Goal: Check status: Check status

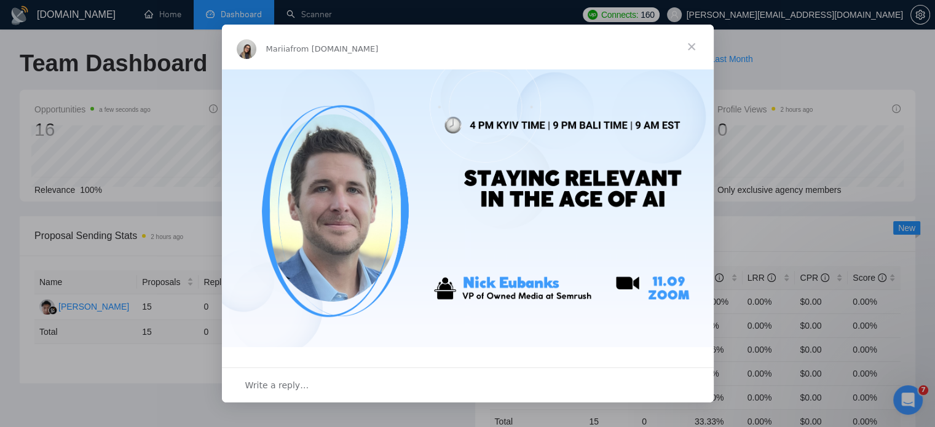
click at [693, 45] on span "Close" at bounding box center [691, 47] width 44 height 44
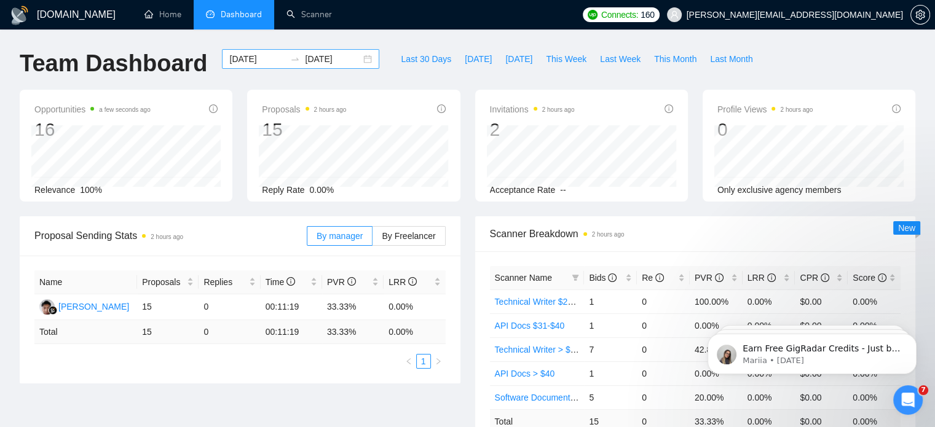
click at [355, 53] on div "[DATE] [DATE]" at bounding box center [300, 59] width 157 height 20
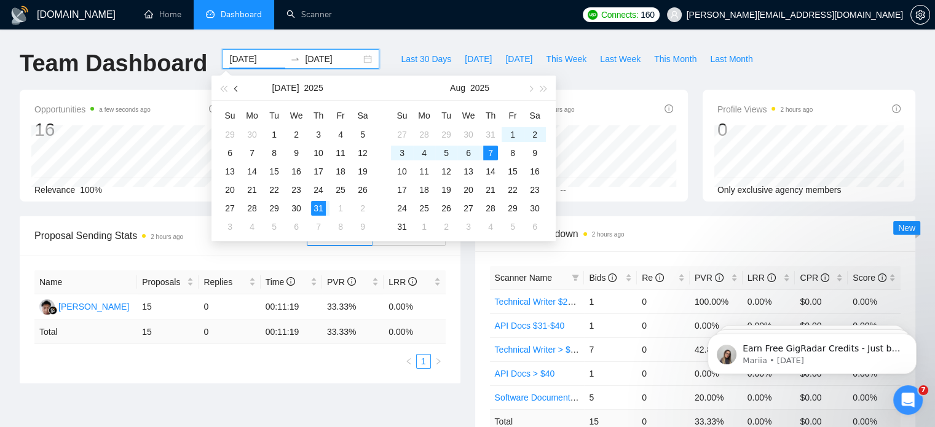
click at [242, 93] on button "button" at bounding box center [237, 88] width 14 height 25
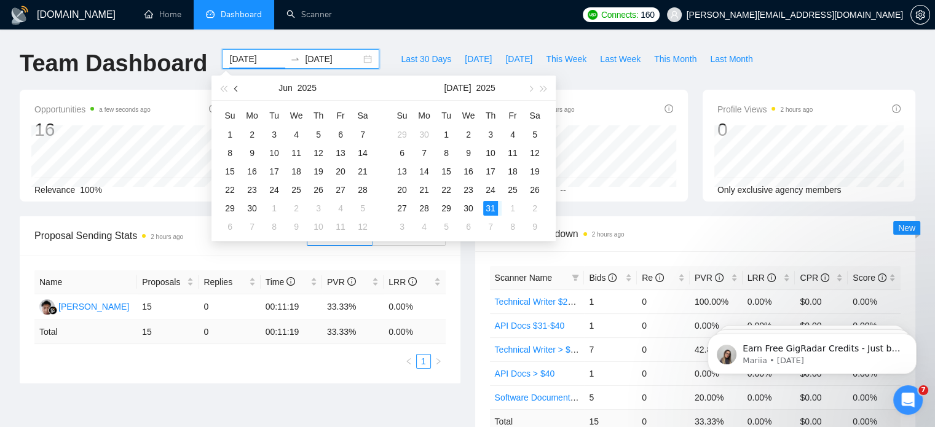
click at [242, 93] on button "button" at bounding box center [237, 88] width 14 height 25
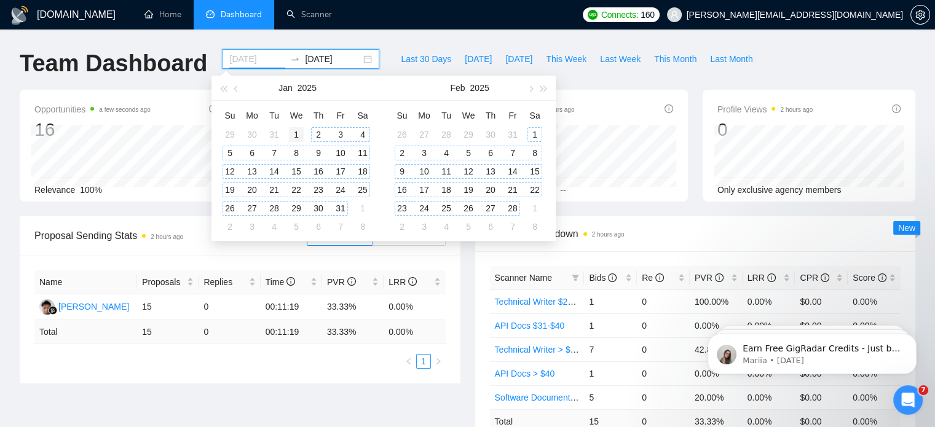
type input "[DATE]"
click at [302, 133] on div "1" at bounding box center [296, 134] width 15 height 15
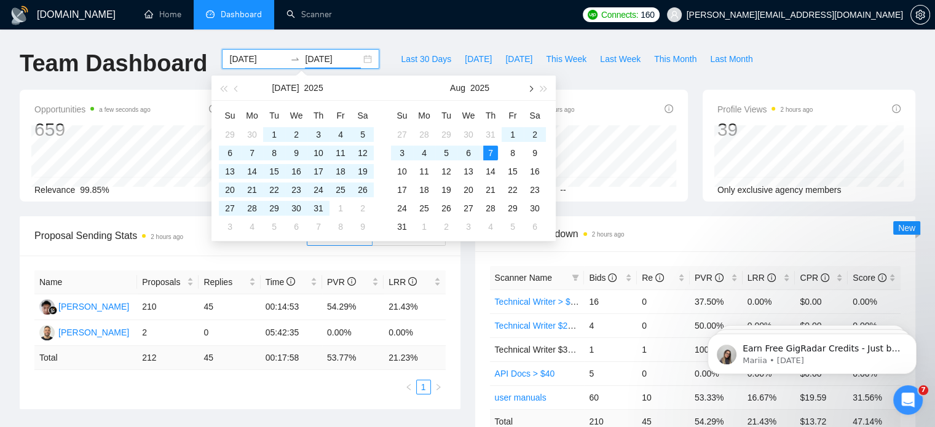
click at [528, 87] on span "button" at bounding box center [530, 88] width 6 height 6
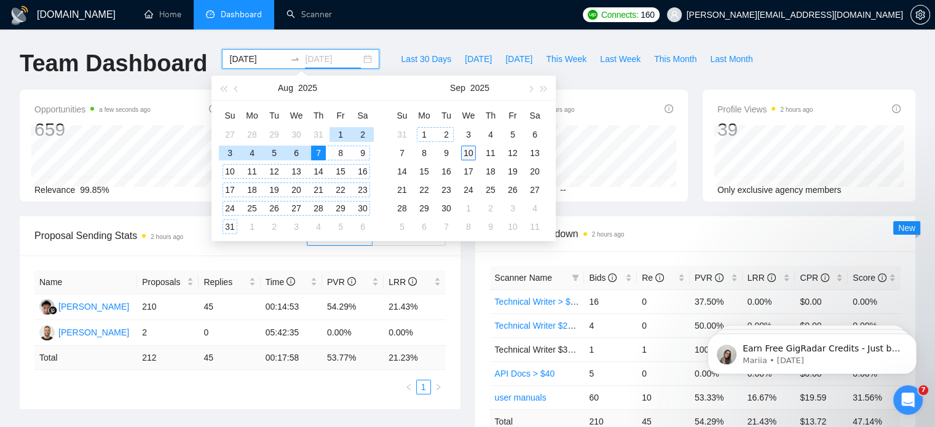
type input "[DATE]"
click at [469, 152] on div "10" at bounding box center [468, 153] width 15 height 15
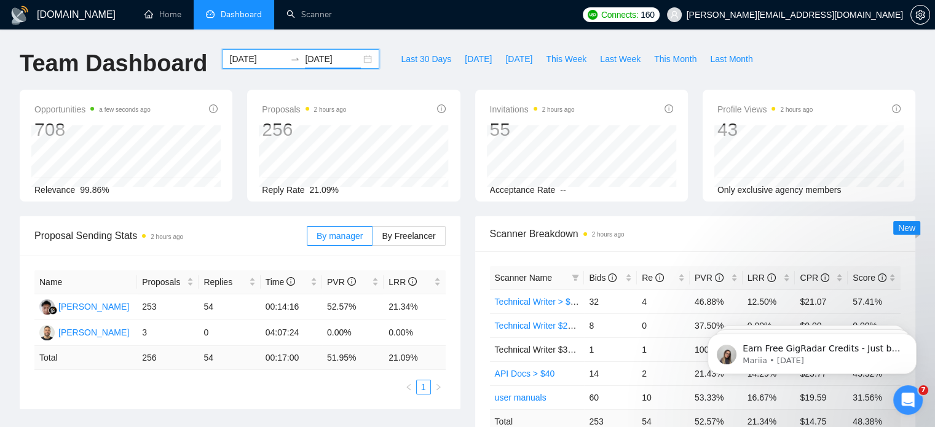
scroll to position [374, 0]
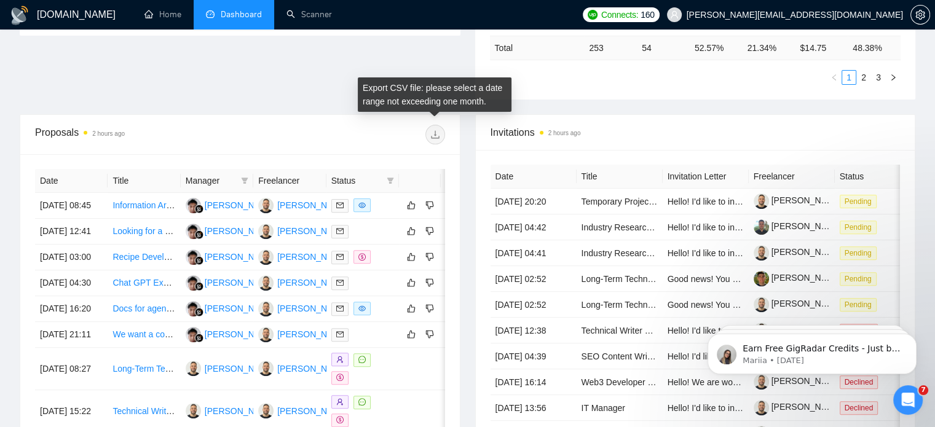
click at [440, 141] on span at bounding box center [435, 135] width 20 height 20
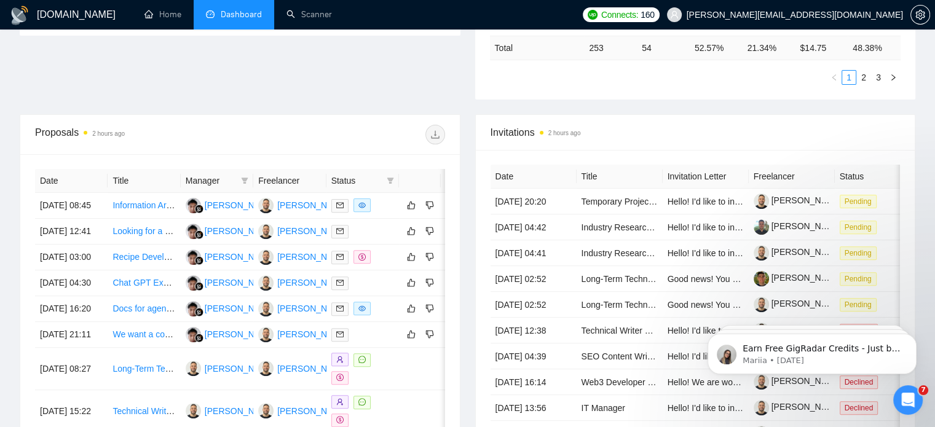
scroll to position [0, 0]
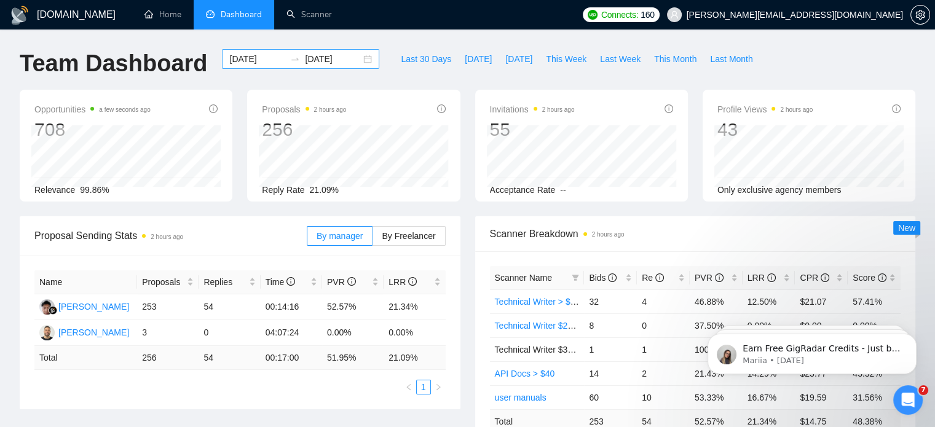
click at [361, 55] on div "[DATE] [DATE]" at bounding box center [300, 59] width 157 height 20
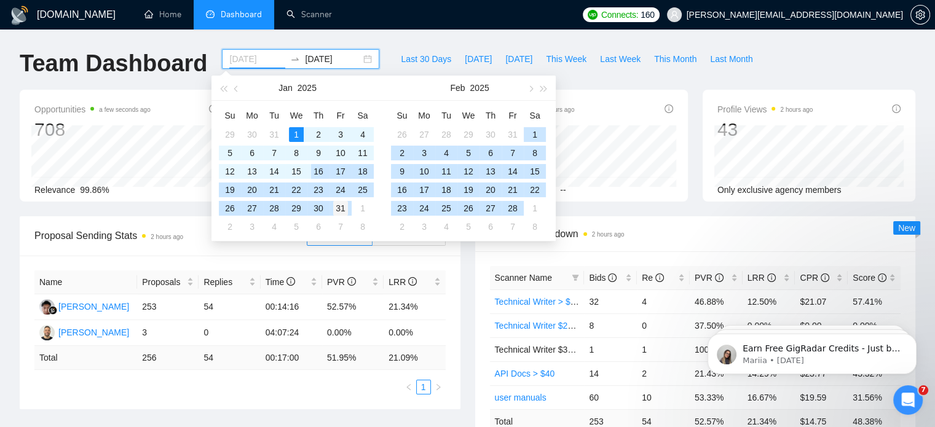
type input "[DATE]"
click at [342, 205] on div "31" at bounding box center [340, 208] width 15 height 15
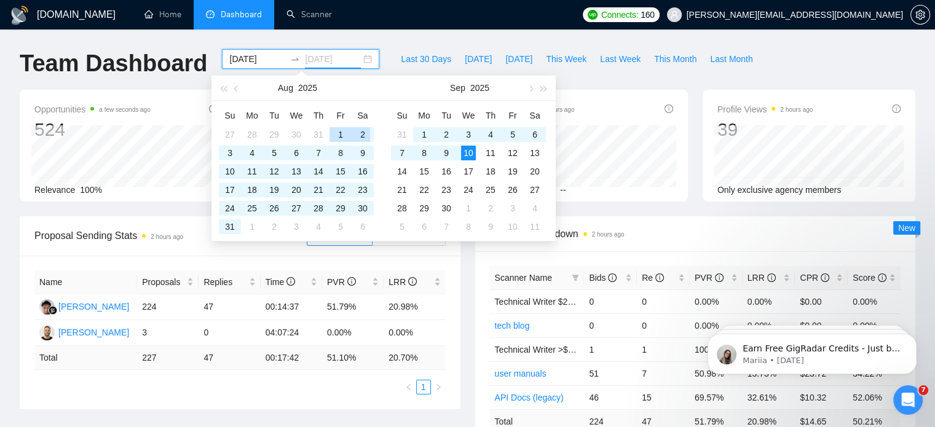
type input "[DATE]"
click at [234, 87] on button "button" at bounding box center [237, 88] width 14 height 25
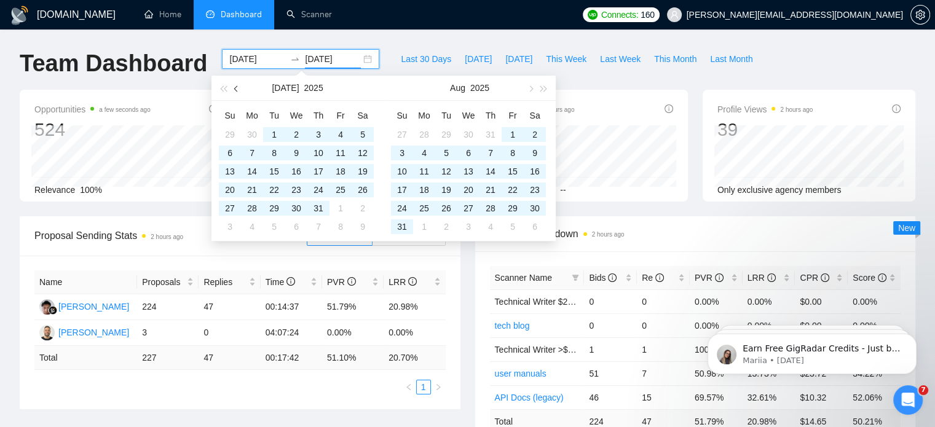
click at [234, 87] on button "button" at bounding box center [237, 88] width 14 height 25
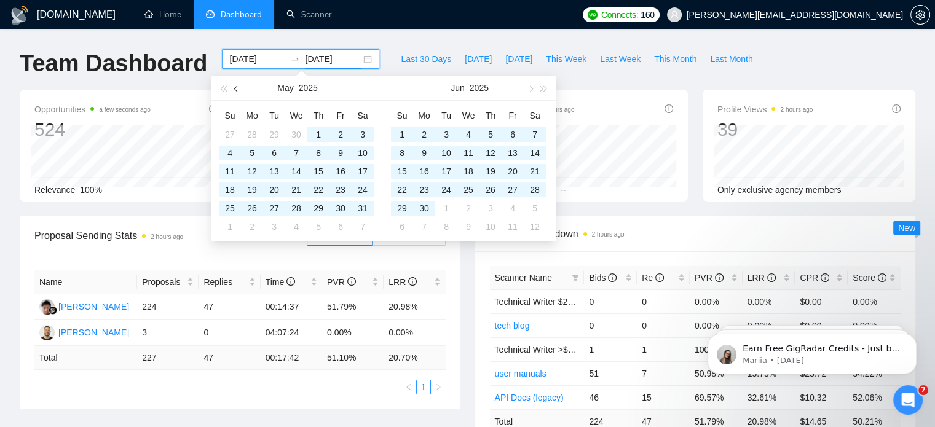
click at [234, 87] on button "button" at bounding box center [237, 88] width 14 height 25
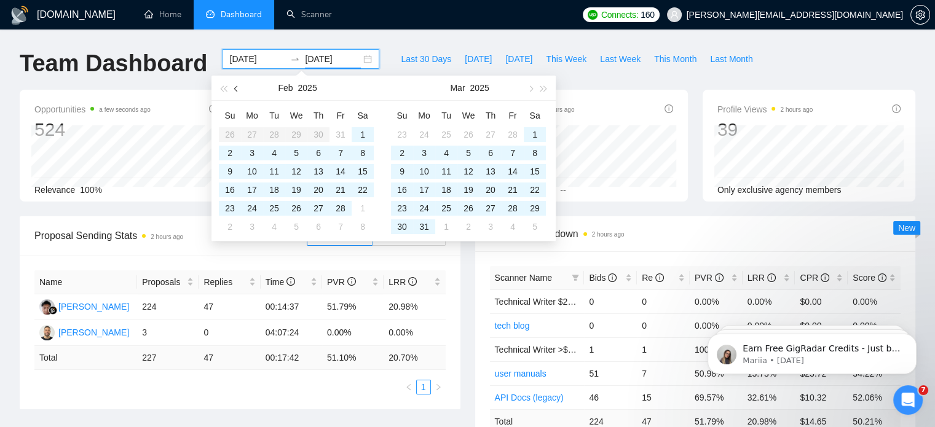
click at [234, 87] on button "button" at bounding box center [237, 88] width 14 height 25
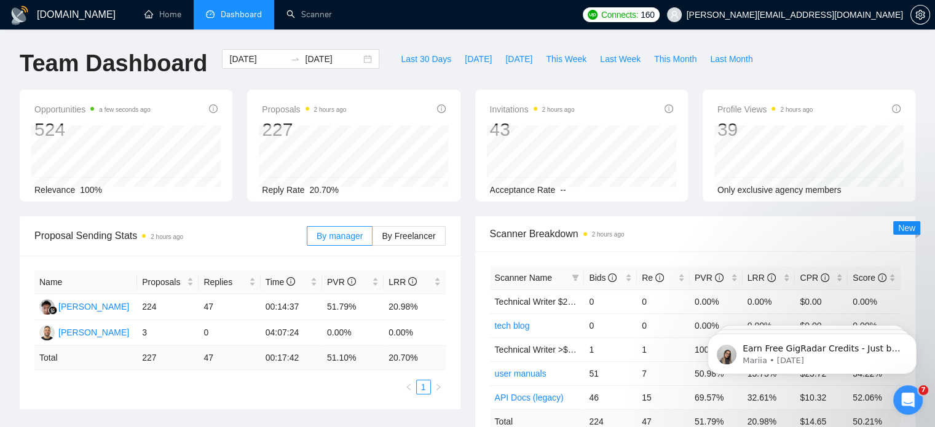
drag, startPoint x: 263, startPoint y: 68, endPoint x: 259, endPoint y: 63, distance: 6.5
click at [259, 63] on div "[DATE] [DATE]" at bounding box center [300, 59] width 157 height 20
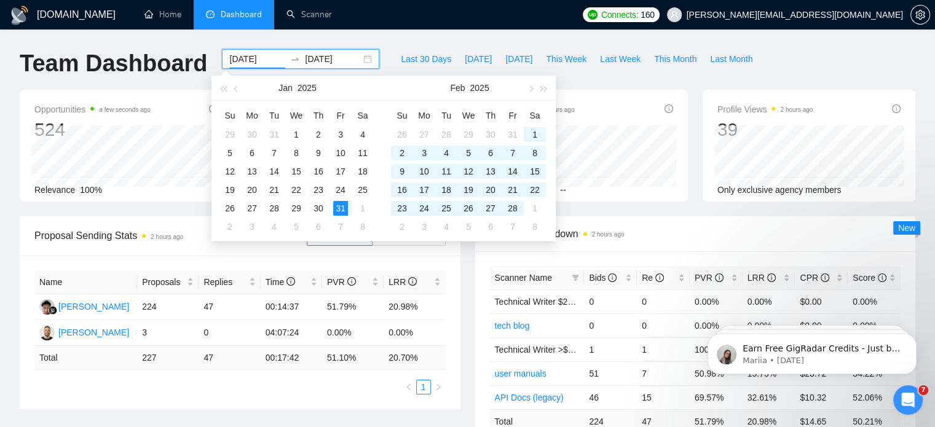
click at [259, 63] on input "[DATE]" at bounding box center [257, 59] width 56 height 14
type input "[DATE]"
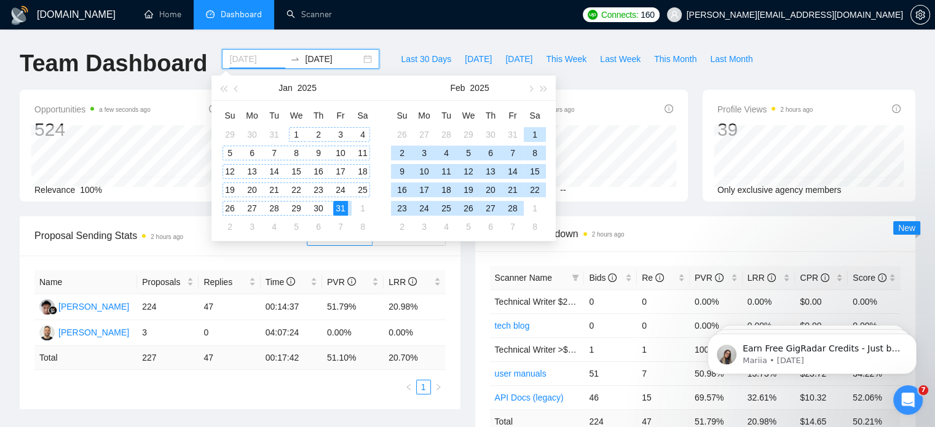
click at [298, 131] on div "1" at bounding box center [296, 134] width 15 height 15
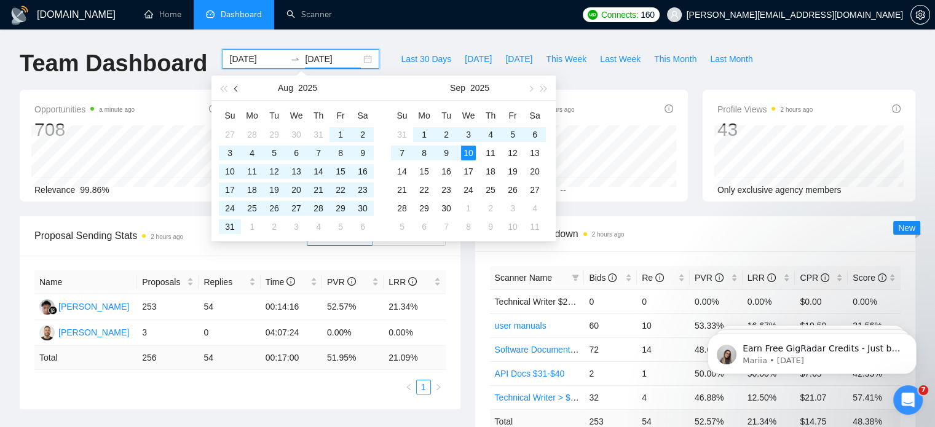
click at [239, 93] on button "button" at bounding box center [237, 88] width 14 height 25
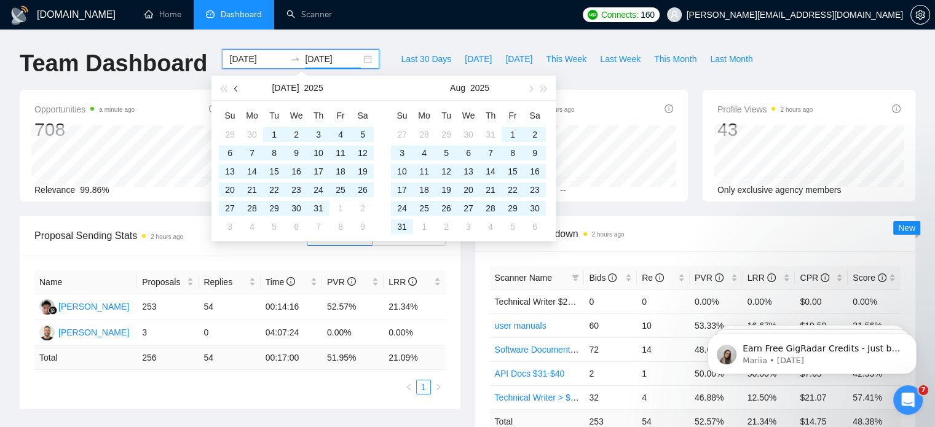
click at [239, 93] on button "button" at bounding box center [237, 88] width 14 height 25
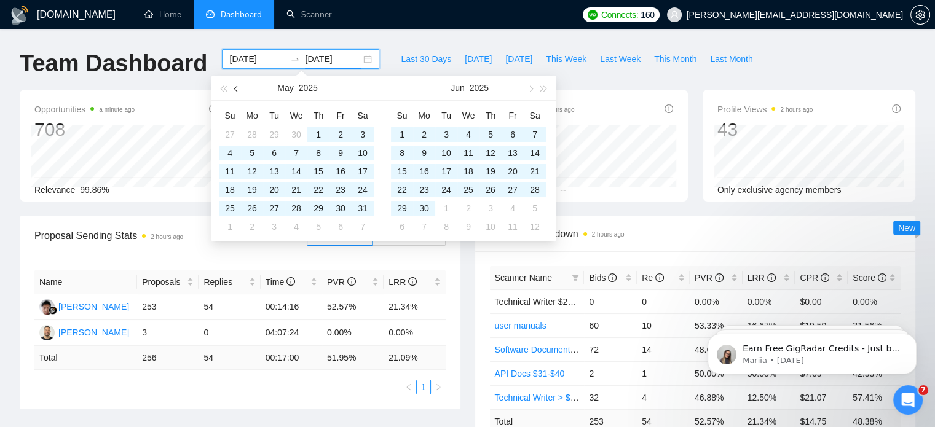
click at [239, 93] on button "button" at bounding box center [237, 88] width 14 height 25
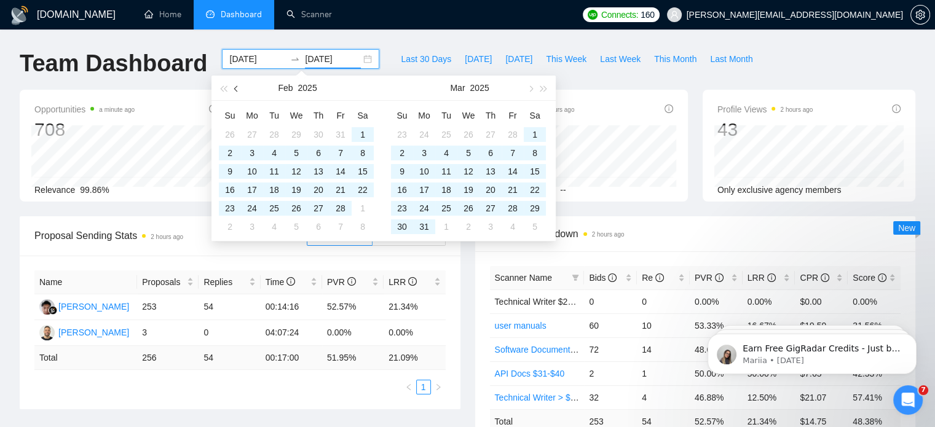
click at [239, 93] on button "button" at bounding box center [237, 88] width 14 height 25
type input "[DATE]"
click at [297, 131] on div "1" at bounding box center [296, 134] width 15 height 15
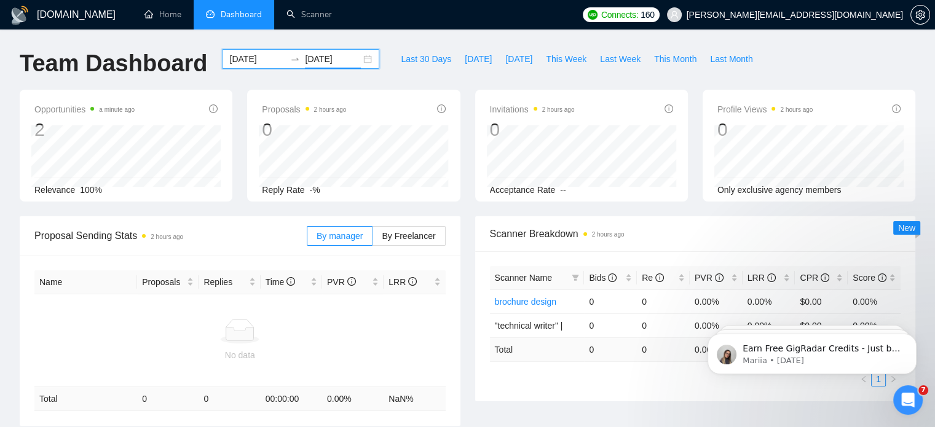
click at [359, 55] on div "[DATE] [DATE]" at bounding box center [300, 59] width 157 height 20
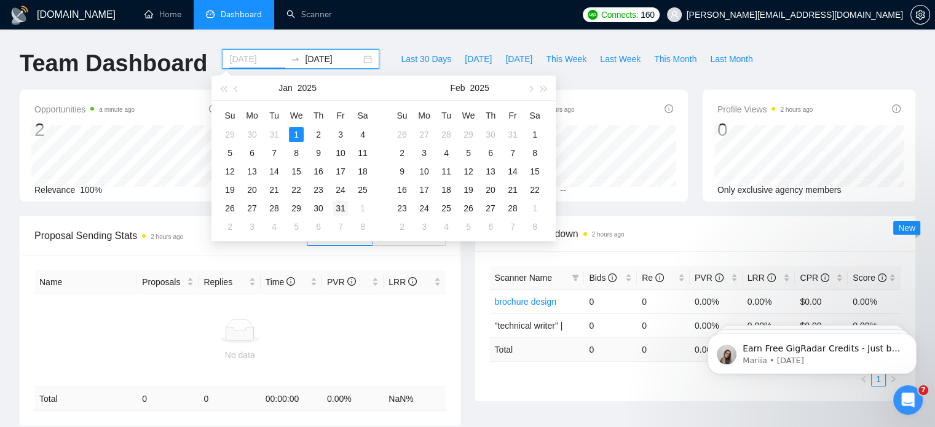
type input "[DATE]"
click at [337, 209] on div "31" at bounding box center [340, 208] width 15 height 15
click at [238, 90] on span "button" at bounding box center [237, 88] width 6 height 6
click at [534, 82] on button "button" at bounding box center [530, 88] width 14 height 25
click at [275, 133] on table "Su Mo Tu We Th Fr Sa 29 30 31 1 2 3 4 5 6 7 8 9 10 11 12 13 14 15 16 17 18 19 2…" at bounding box center [296, 171] width 155 height 130
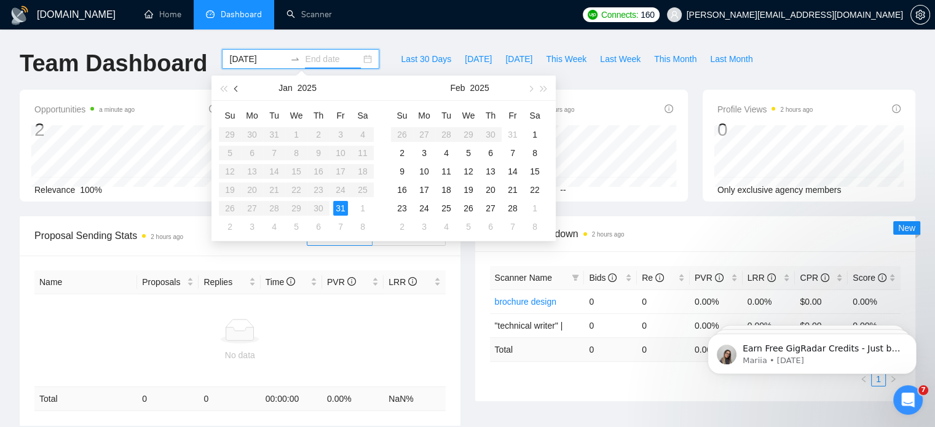
click at [235, 90] on button "button" at bounding box center [237, 88] width 14 height 25
click at [525, 86] on button "button" at bounding box center [530, 88] width 14 height 25
click at [296, 135] on table "Su Mo Tu We Th Fr Sa 29 30 31 1 2 3 4 5 6 7 8 9 10 11 12 13 14 15 16 17 18 19 2…" at bounding box center [296, 171] width 155 height 130
type input "[DATE]"
click at [506, 207] on div "28" at bounding box center [512, 208] width 15 height 15
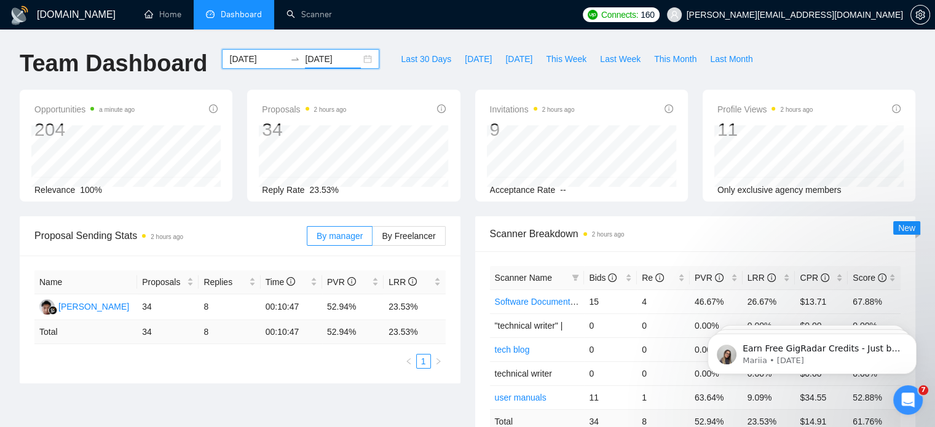
click at [361, 57] on div "[DATE] [DATE]" at bounding box center [300, 59] width 157 height 20
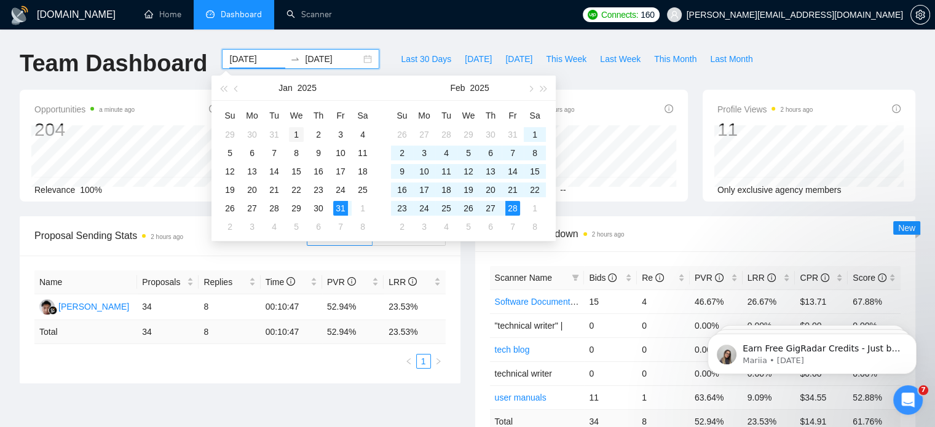
type input "[DATE]"
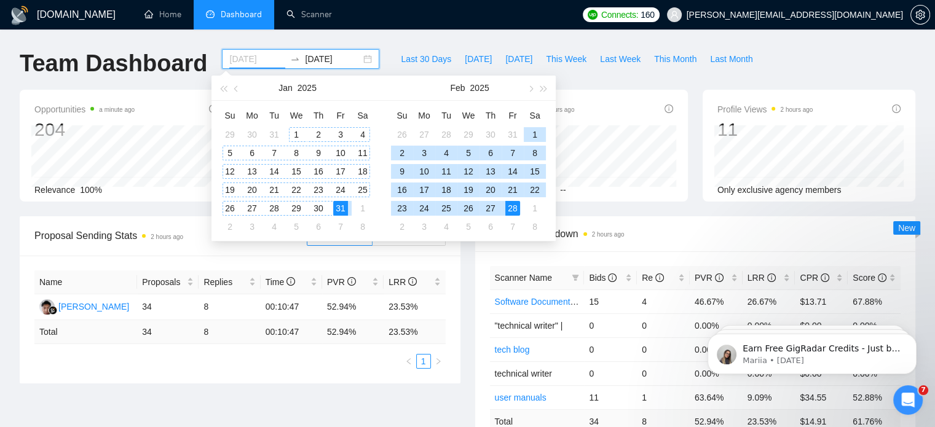
click at [297, 134] on div "1" at bounding box center [296, 134] width 15 height 15
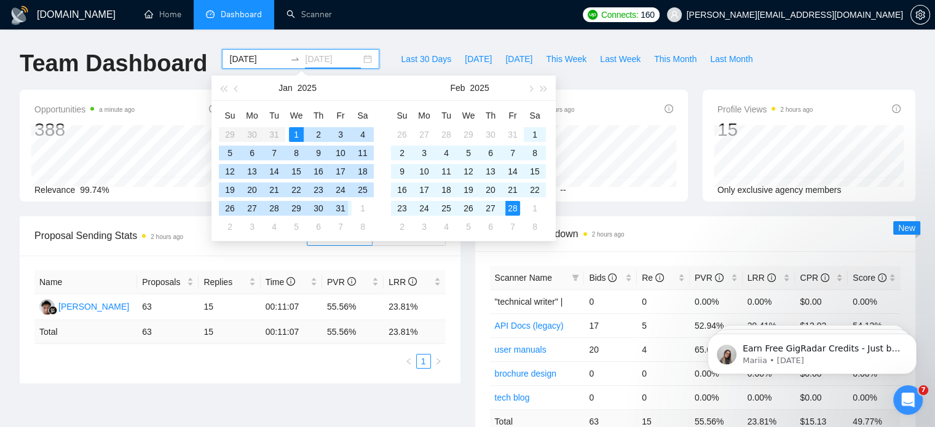
type input "[DATE]"
click at [343, 211] on div "31" at bounding box center [340, 208] width 15 height 15
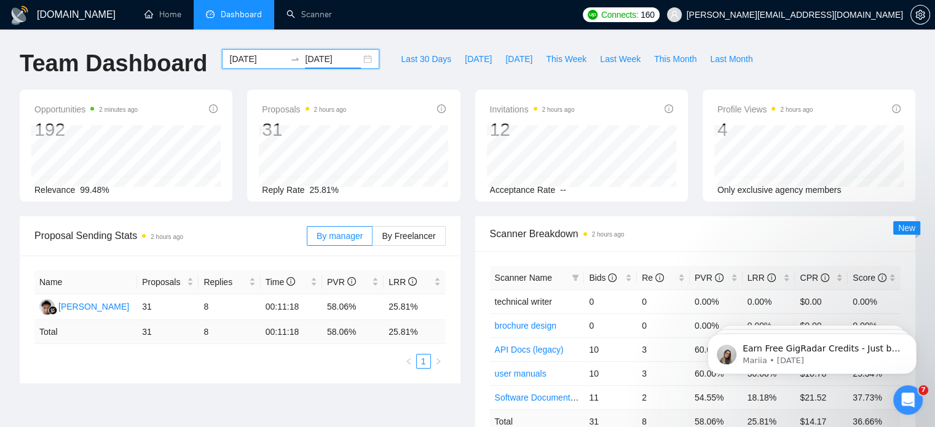
scroll to position [374, 0]
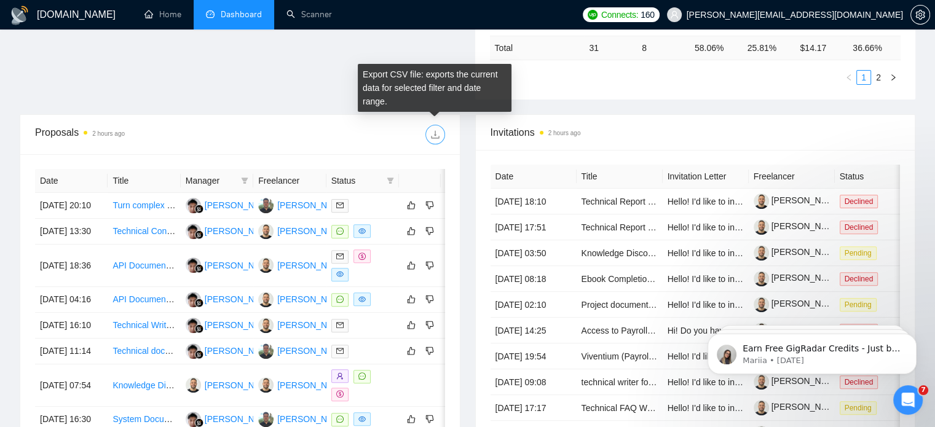
click at [433, 130] on icon "download" at bounding box center [435, 135] width 10 height 10
click at [433, 132] on icon "download" at bounding box center [435, 135] width 10 height 10
